Goal: Task Accomplishment & Management: Use online tool/utility

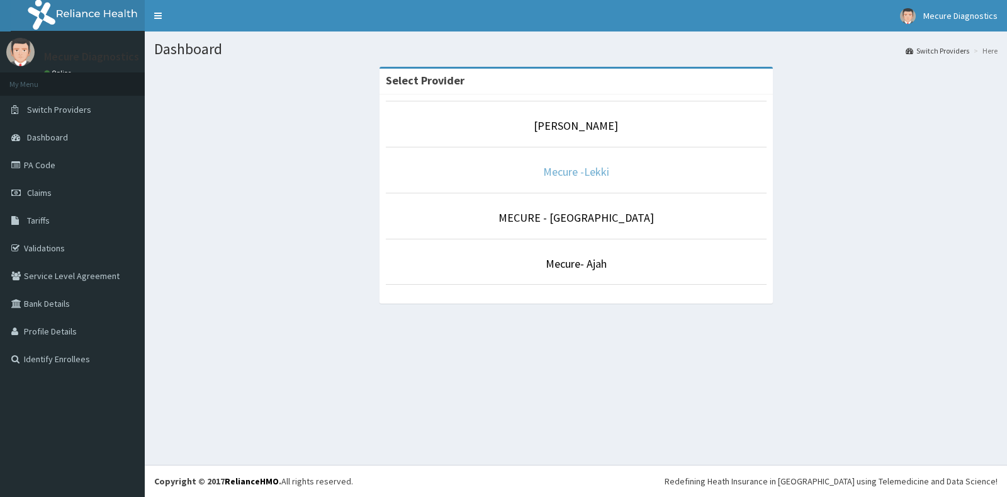
click at [570, 171] on link "Mecure -Lekki" at bounding box center [576, 171] width 66 height 14
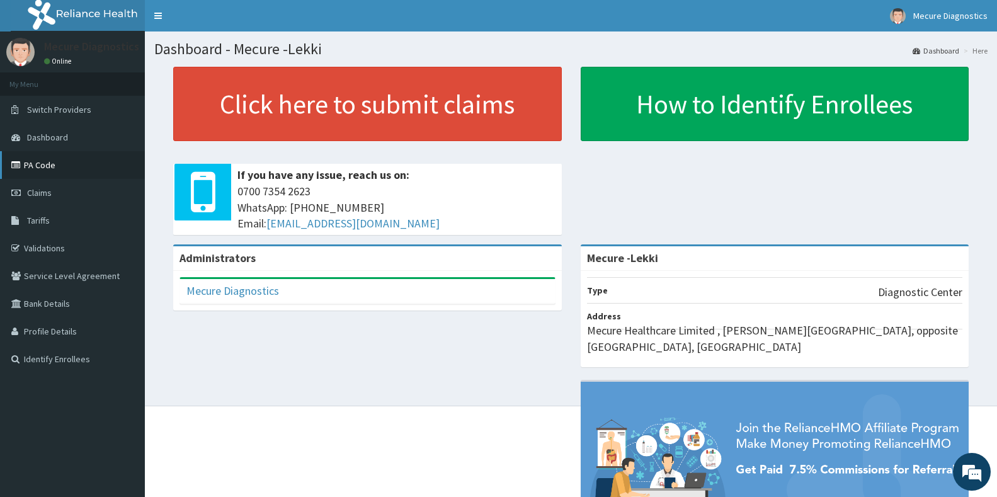
click at [48, 161] on link "PA Code" at bounding box center [72, 165] width 145 height 28
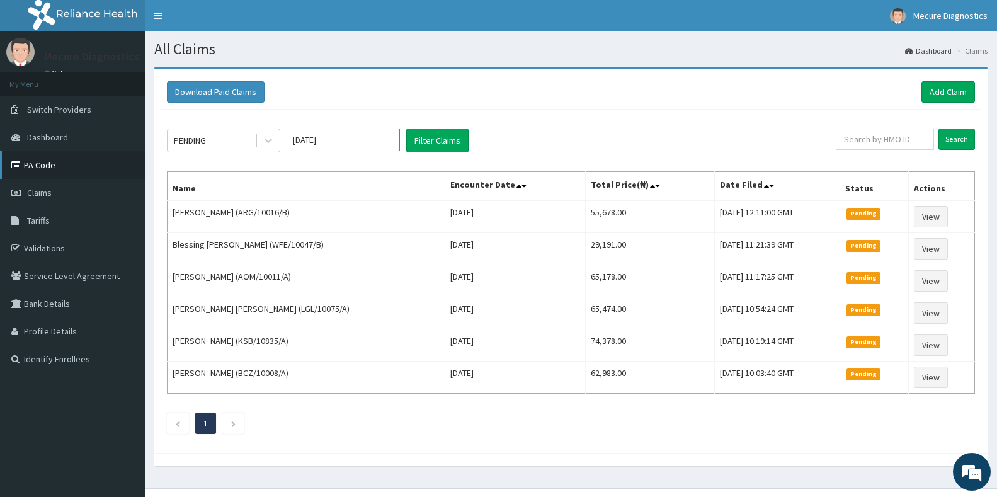
click at [75, 166] on link "PA Code" at bounding box center [72, 165] width 145 height 28
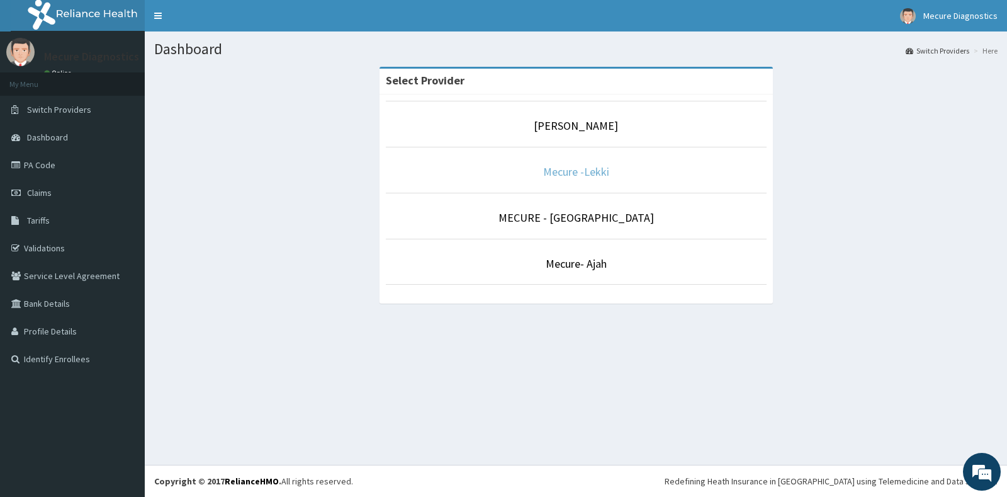
click at [587, 174] on link "Mecure -Lekki" at bounding box center [576, 171] width 66 height 14
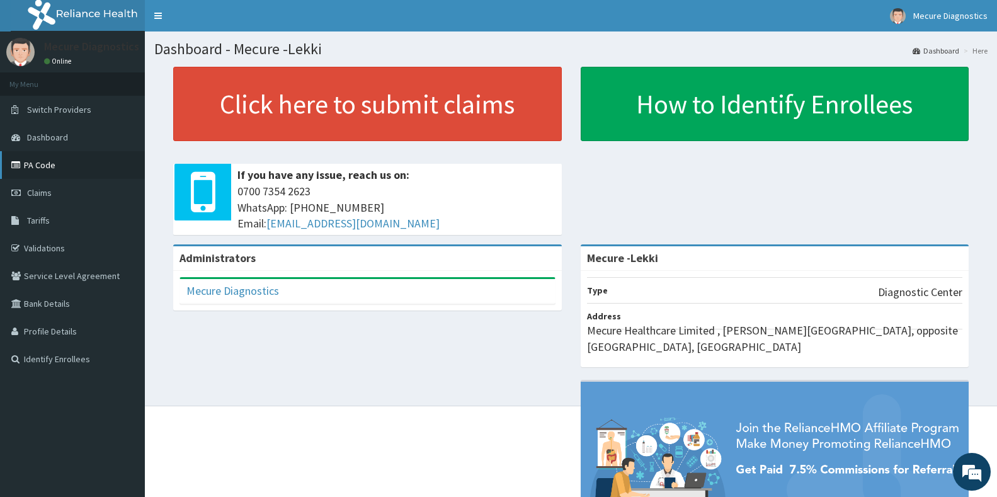
click at [38, 166] on link "PA Code" at bounding box center [72, 165] width 145 height 28
